Goal: Information Seeking & Learning: Learn about a topic

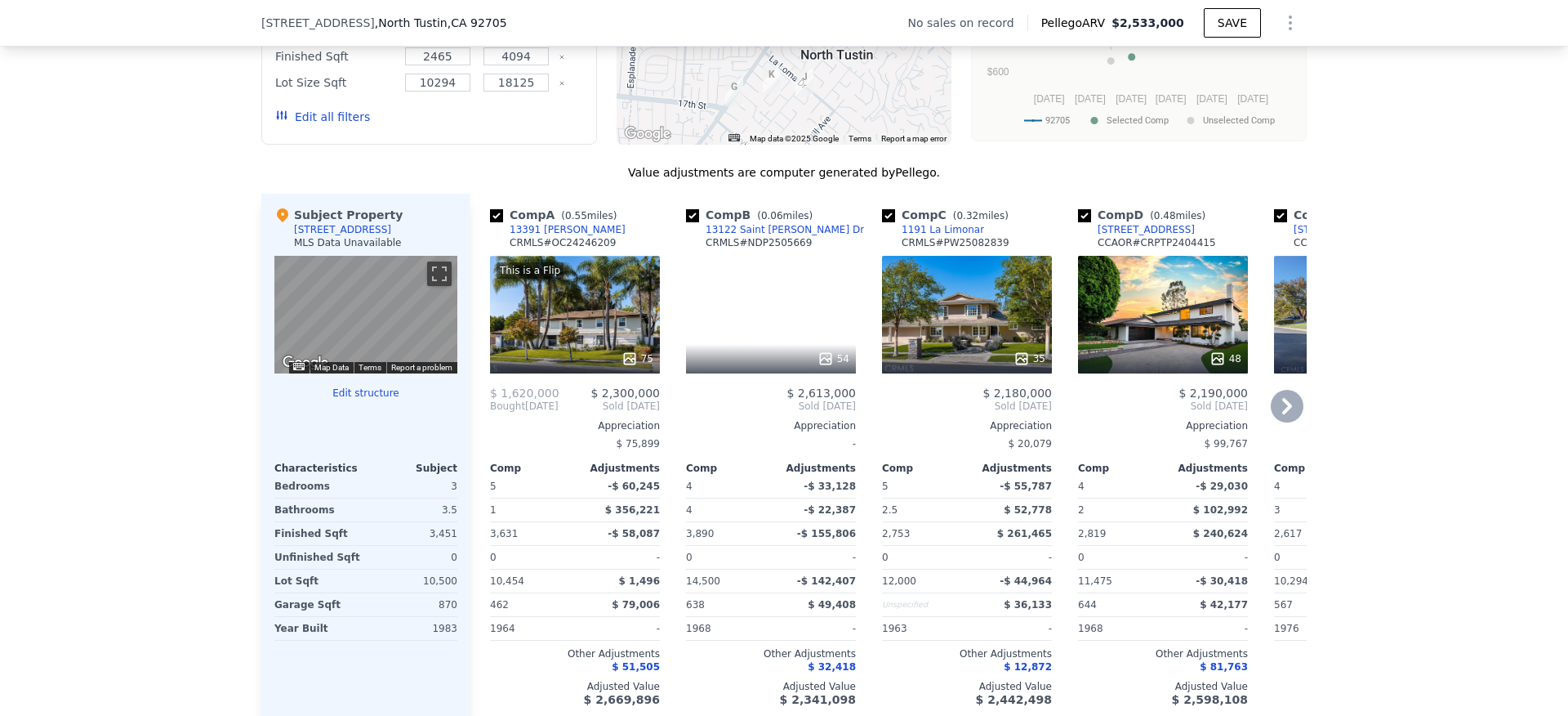
scroll to position [1449, 0]
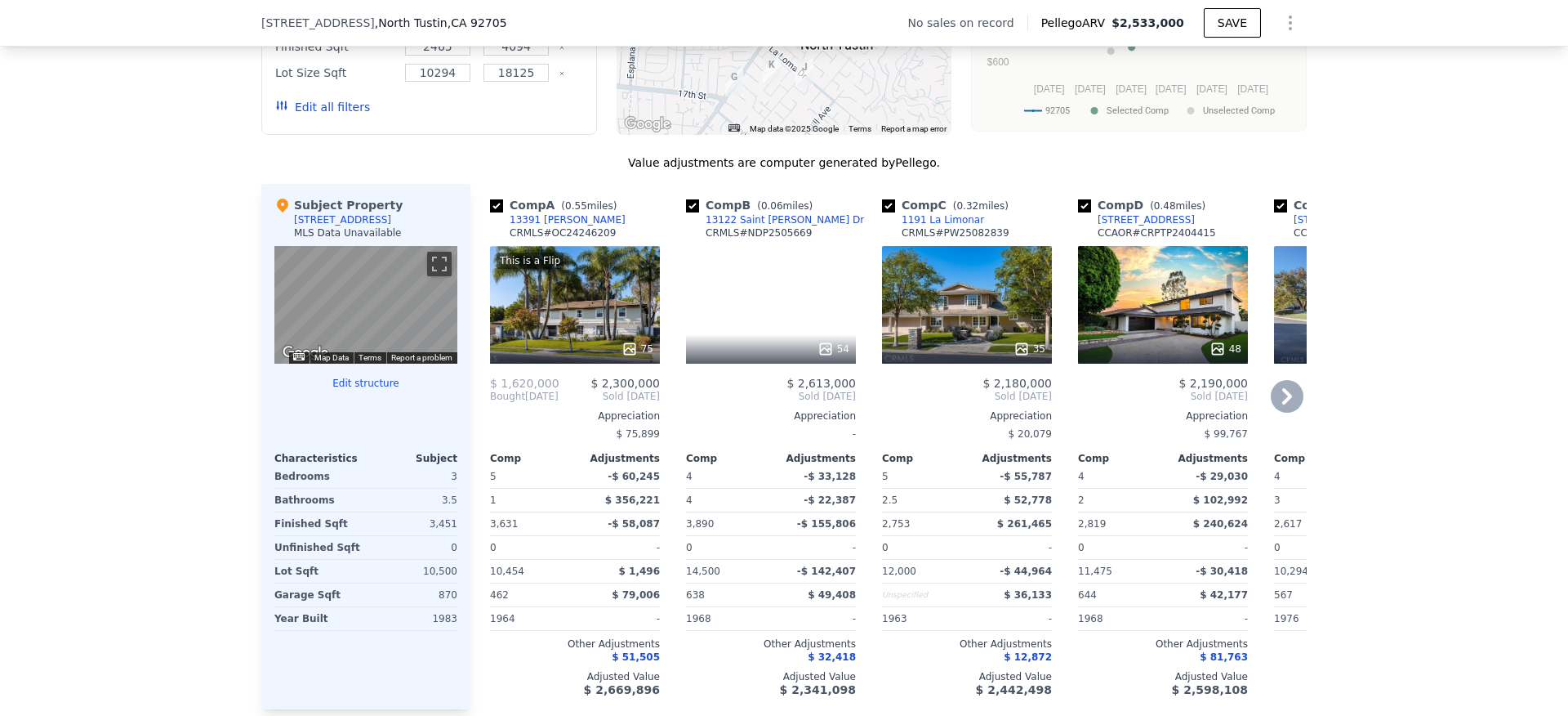
click at [785, 226] on div "13122 Saint Thomas Dr" at bounding box center [785, 220] width 158 height 13
click at [946, 226] on div "1191 La Limonar" at bounding box center [943, 220] width 83 height 13
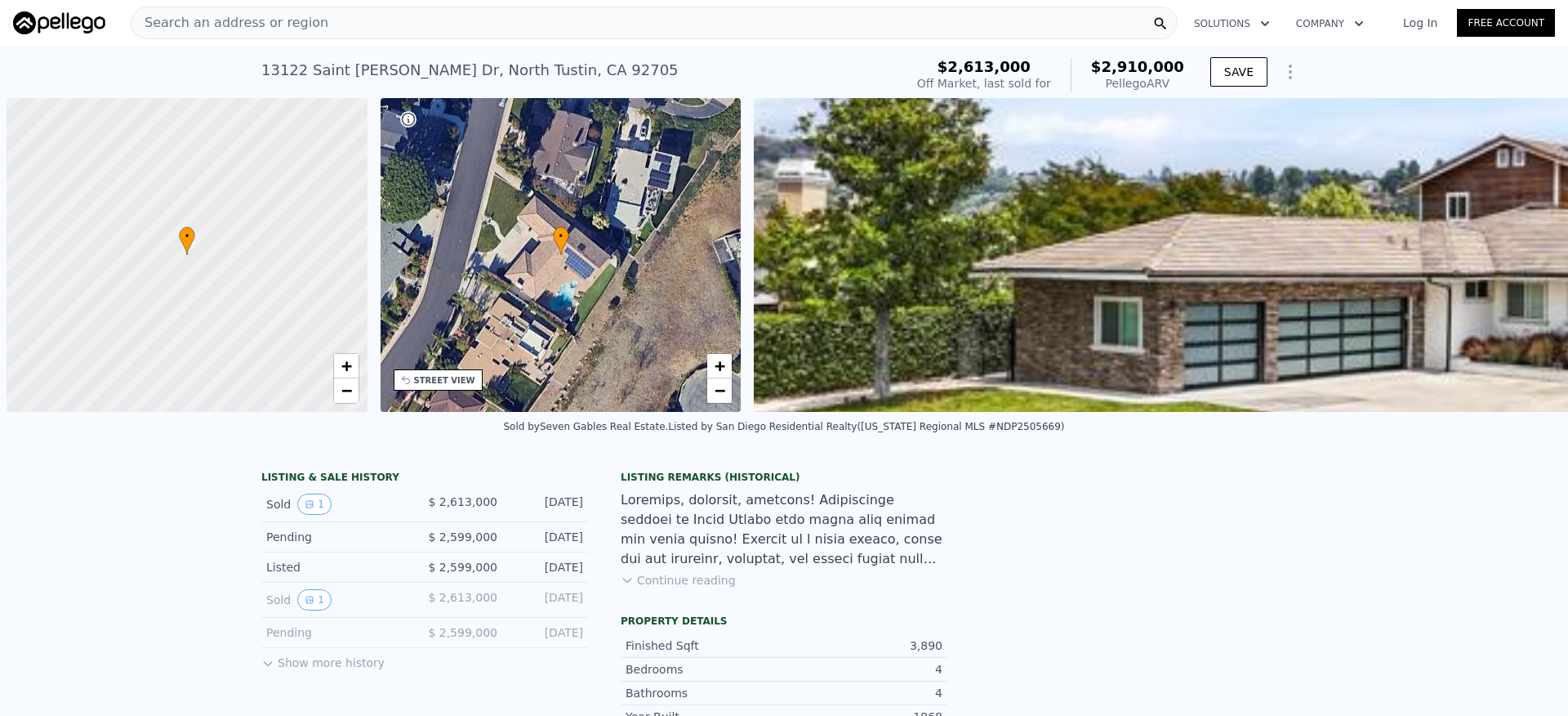
scroll to position [0, 7]
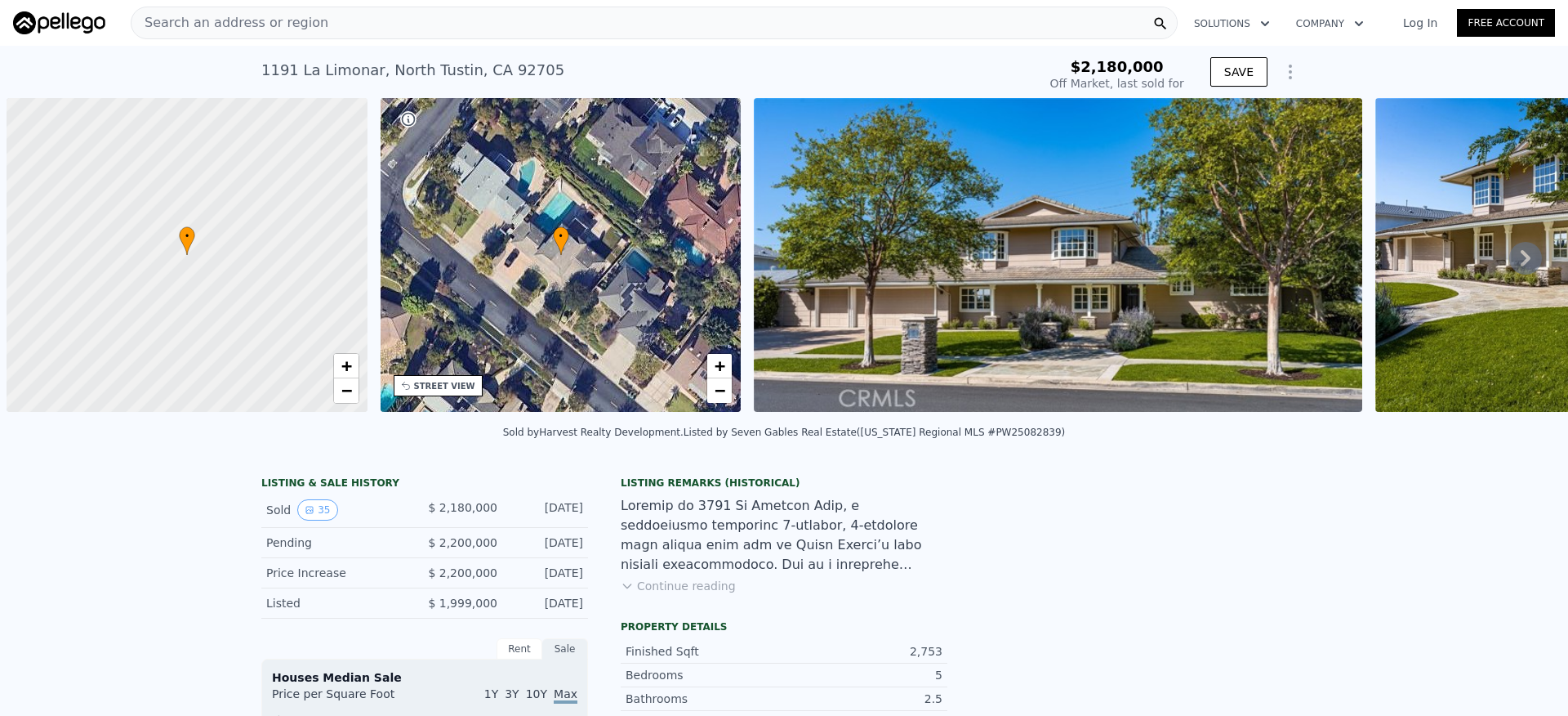
scroll to position [0, 7]
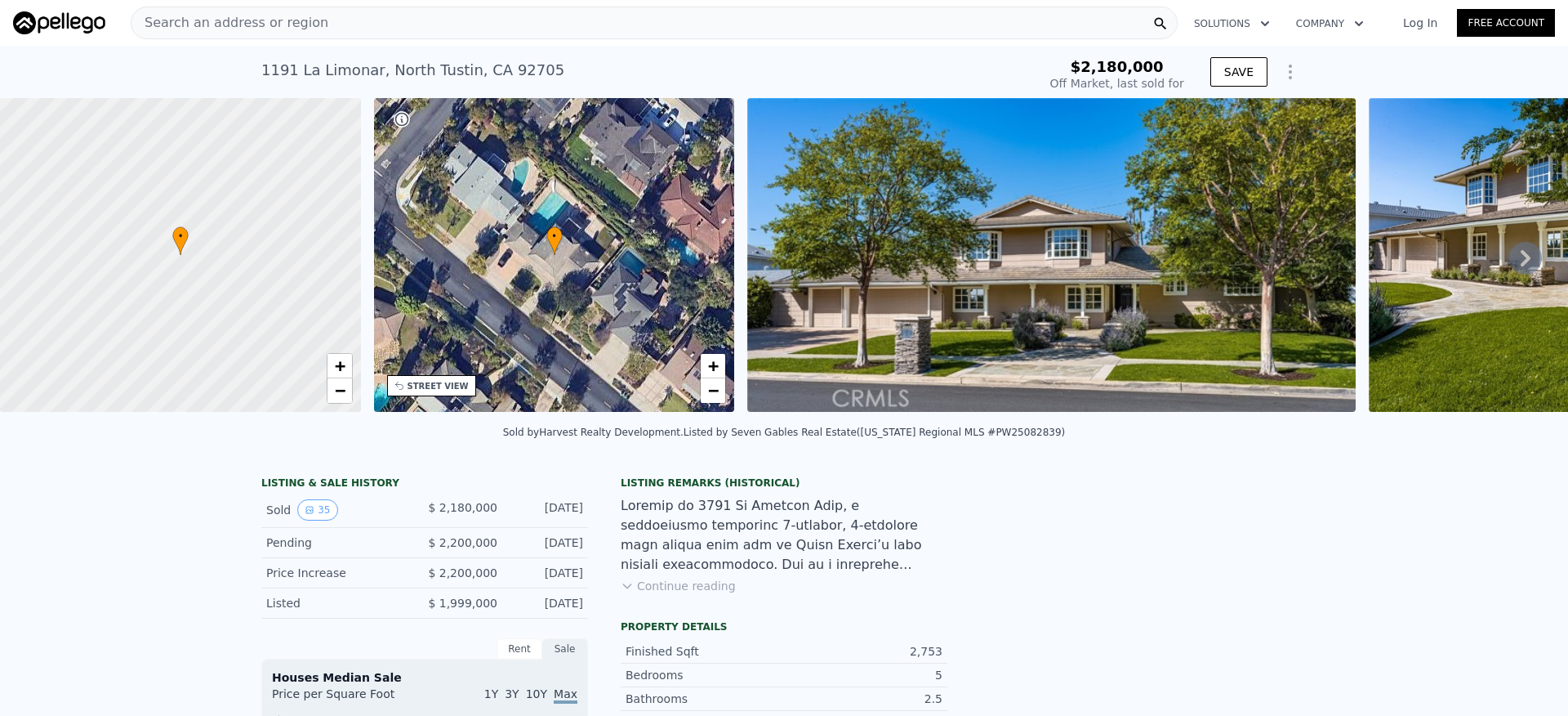
click at [669, 595] on button "Continue reading" at bounding box center [678, 586] width 116 height 17
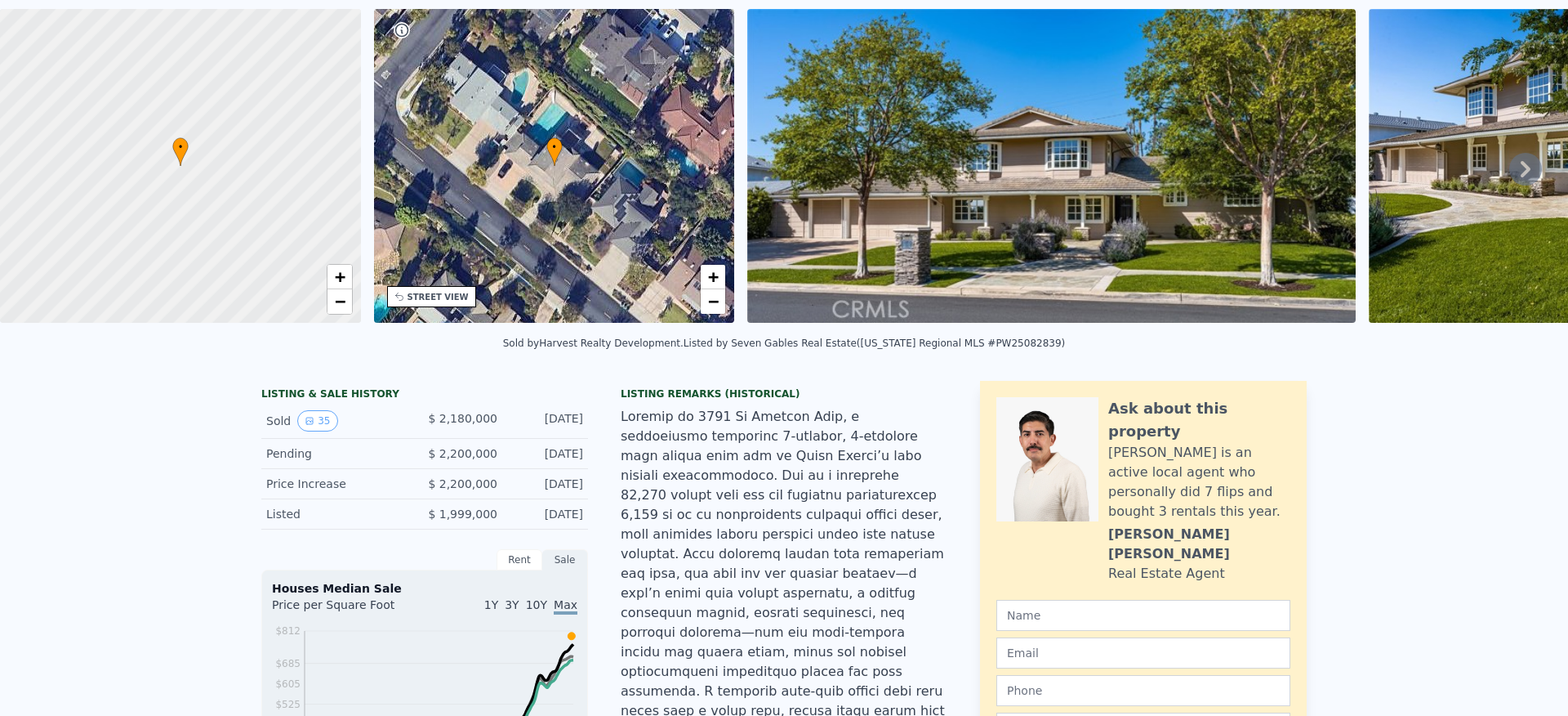
scroll to position [6, 0]
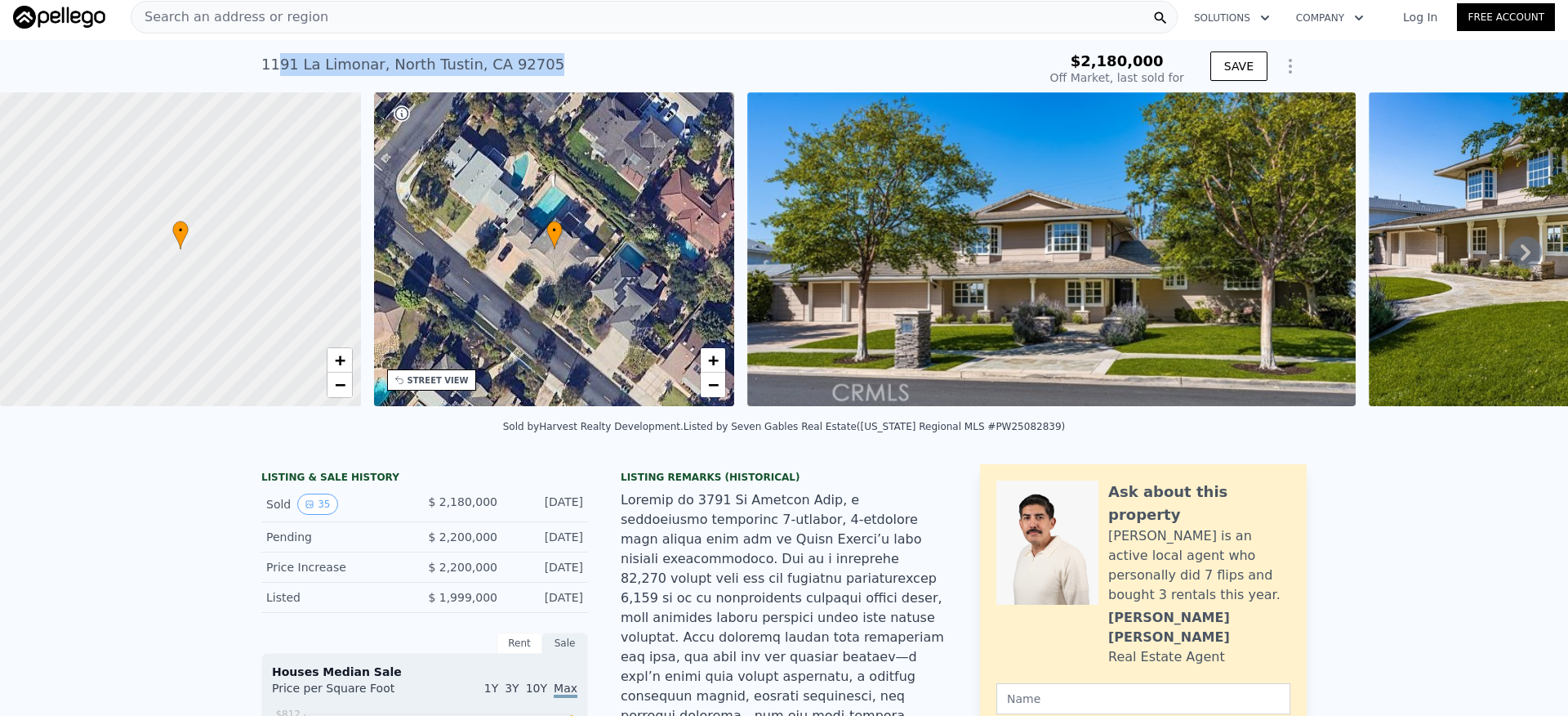
drag, startPoint x: 543, startPoint y: 63, endPoint x: 312, endPoint y: 61, distance: 231.0
click at [243, 69] on div "[STREET_ADDRESS] Sold [DATE] for $2.180m $2,180,000 Off Market, last sold for S…" at bounding box center [784, 65] width 1568 height 52
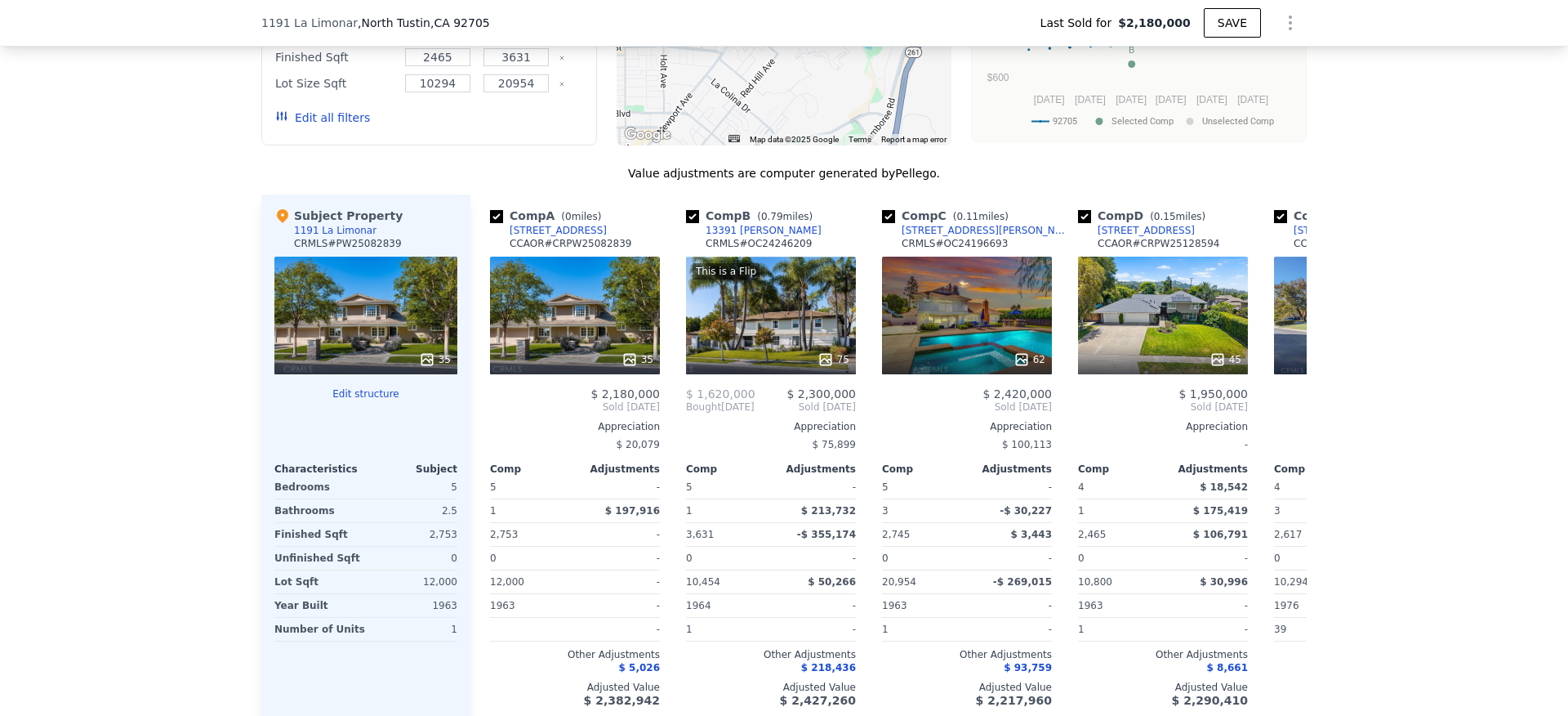
scroll to position [2144, 0]
